Goal: Navigation & Orientation: Find specific page/section

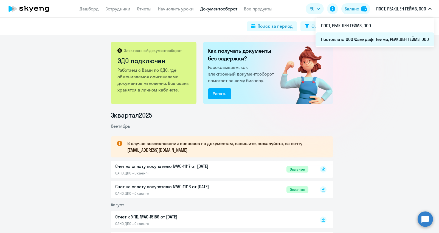
click at [373, 41] on li "Постоплата ООО Фанкрафт Геймз, РЕАКШЕН ГЕЙМЗ, ООО" at bounding box center [375, 39] width 119 height 14
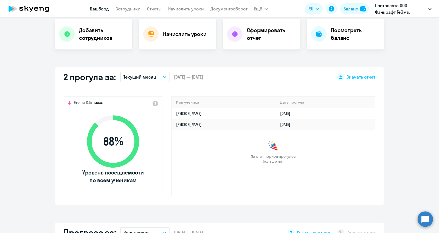
select select "30"
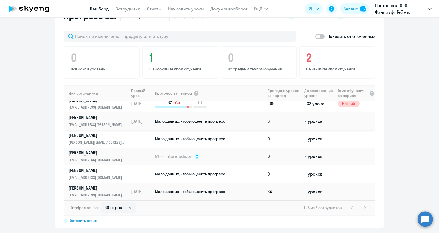
scroll to position [41, 0]
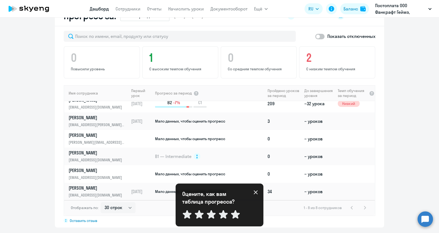
click at [258, 191] on div "Оцените, как вам таблица прогресса? Отправить" at bounding box center [220, 204] width 88 height 43
click at [254, 193] on icon at bounding box center [256, 192] width 4 height 4
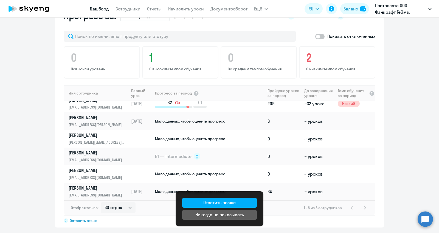
click at [406, 164] on app-progress-dashboard "Прогресс за: Весь период – [DATE] — [DATE] Как мы считаем Скачать отчет Показат…" at bounding box center [219, 116] width 439 height 221
click at [147, 217] on div "Показать отключенных 0 Повысили уровень 1 С высоким темпом обучения 0 Со средни…" at bounding box center [219, 126] width 329 height 201
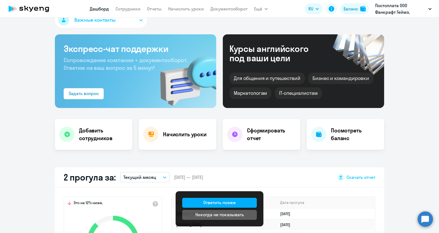
scroll to position [0, 0]
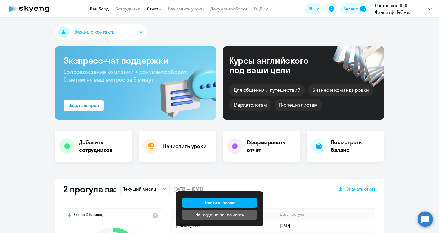
click at [151, 8] on link "Отчеты" at bounding box center [154, 8] width 15 height 5
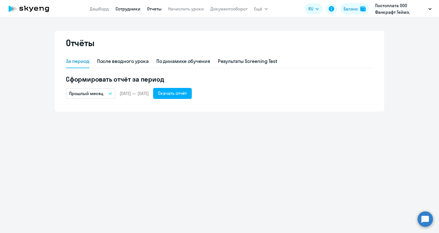
click at [131, 8] on link "Сотрудники" at bounding box center [128, 8] width 25 height 5
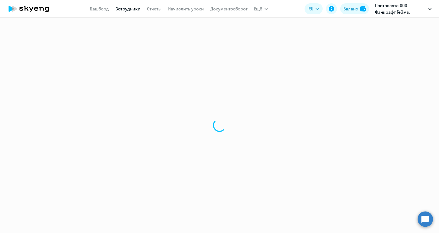
select select "30"
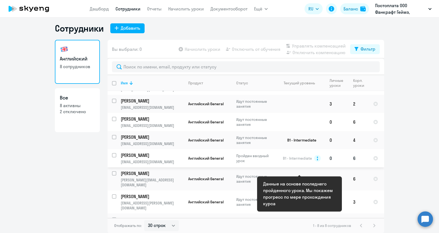
scroll to position [17, 0]
